Goal: Information Seeking & Learning: Learn about a topic

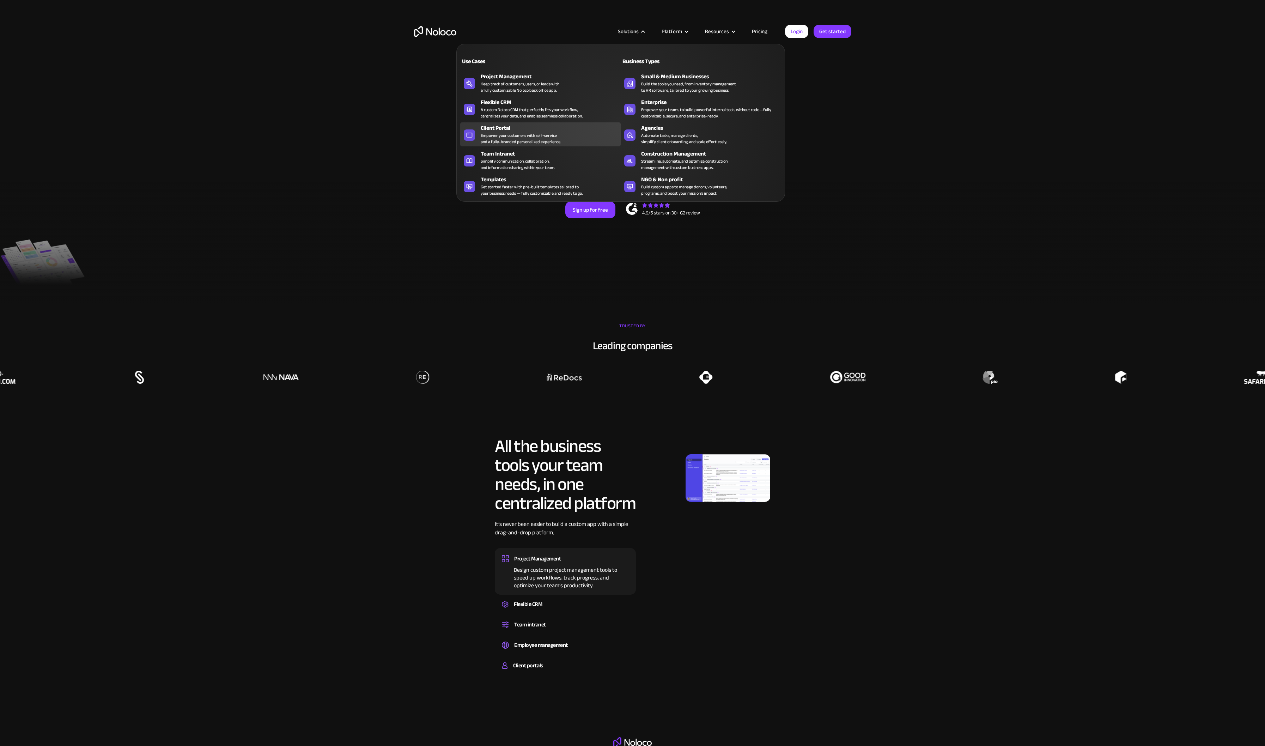
click at [540, 137] on div "Empower your customers with self-service and a fully-branded personalized exper…" at bounding box center [521, 138] width 80 height 13
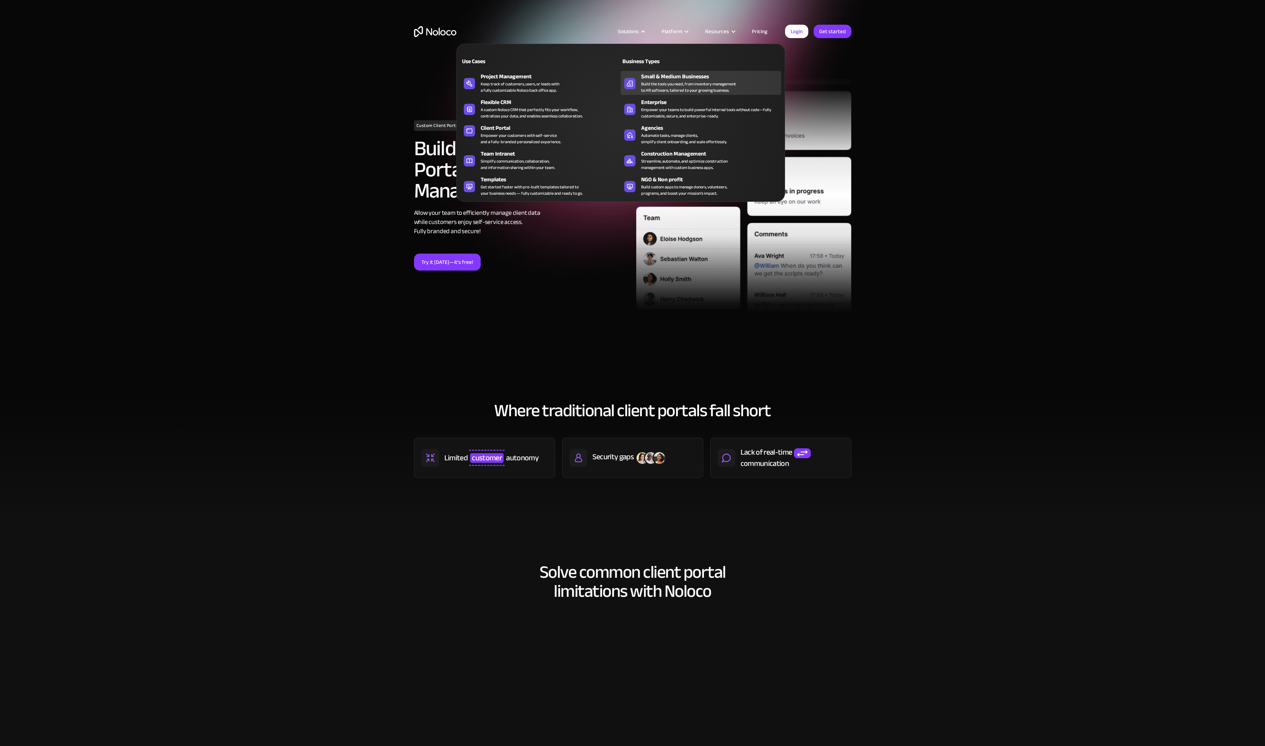
click at [678, 89] on div "Build the tools you need, from inventory management to HR software, tailored to…" at bounding box center [688, 87] width 95 height 13
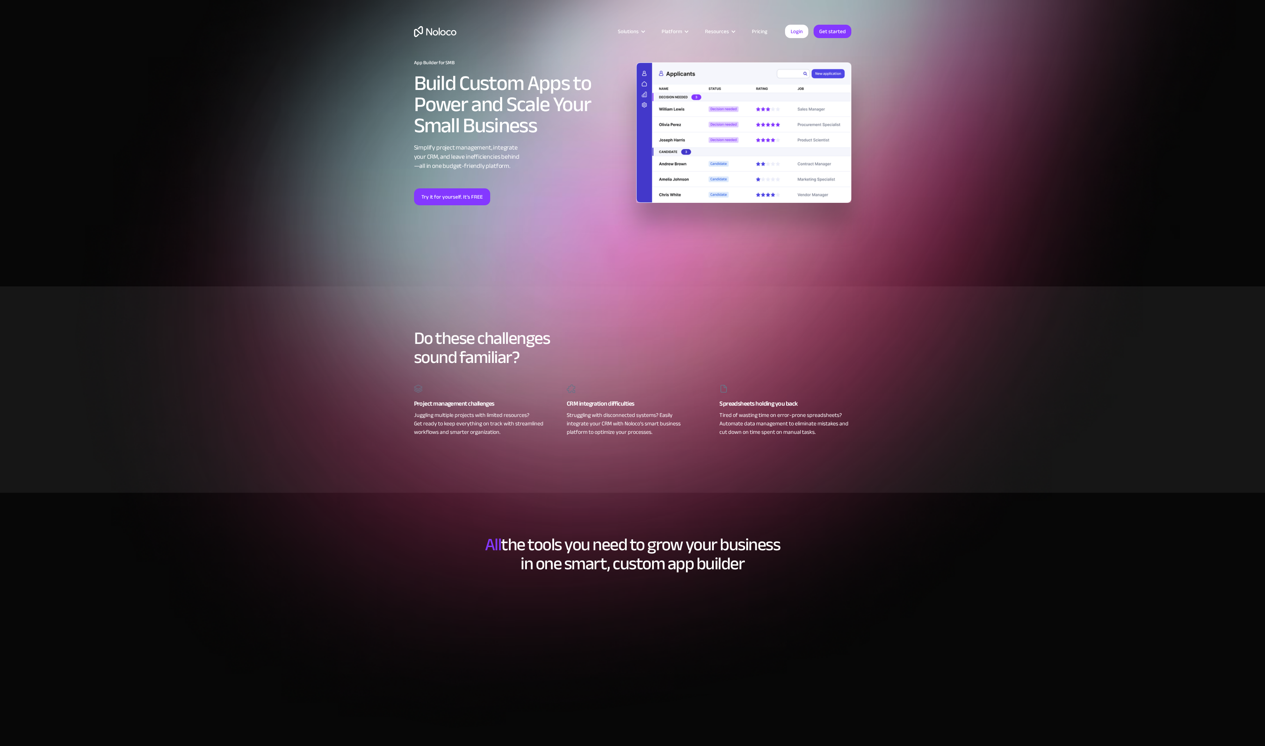
click at [757, 30] on link "Pricing" at bounding box center [759, 31] width 33 height 9
